Goal: Information Seeking & Learning: Learn about a topic

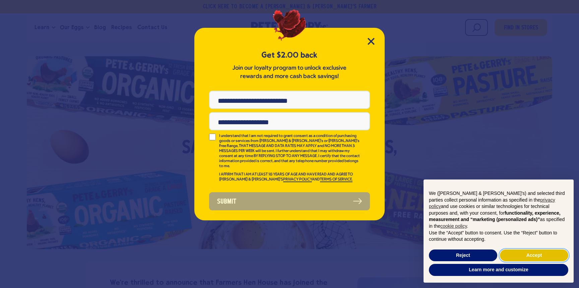
click at [537, 255] on button "Accept" at bounding box center [534, 256] width 68 height 12
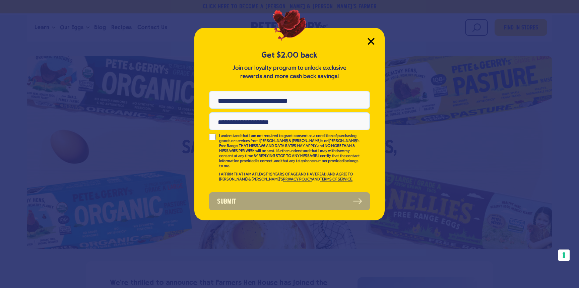
click at [372, 40] on icon "Close Modal" at bounding box center [371, 41] width 6 height 6
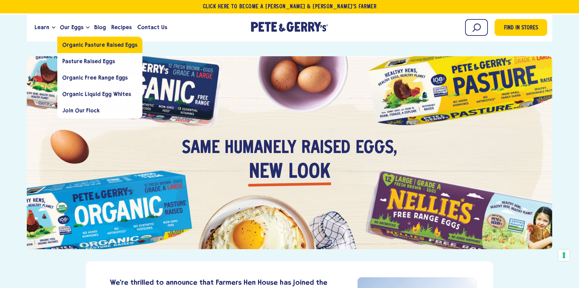
click at [79, 45] on span "Organic Pasture Raised Eggs" at bounding box center [99, 45] width 75 height 6
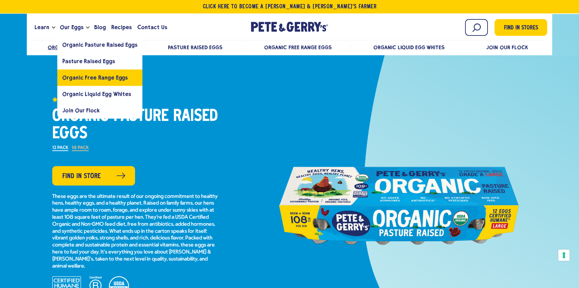
click at [84, 74] on link "Organic Free Range Eggs" at bounding box center [99, 77] width 85 height 16
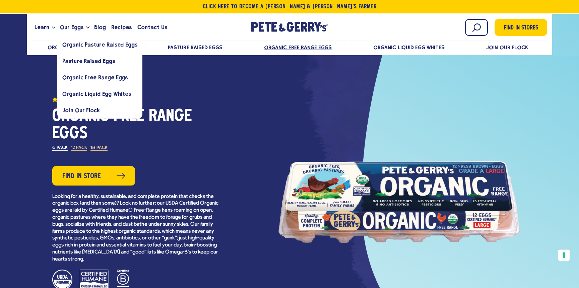
click at [86, 27] on icon "Open the dropdown menu for Our Eggs" at bounding box center [87, 27] width 3 height 2
click at [83, 63] on span "Pasture Raised Eggs" at bounding box center [88, 61] width 52 height 6
